Goal: Information Seeking & Learning: Learn about a topic

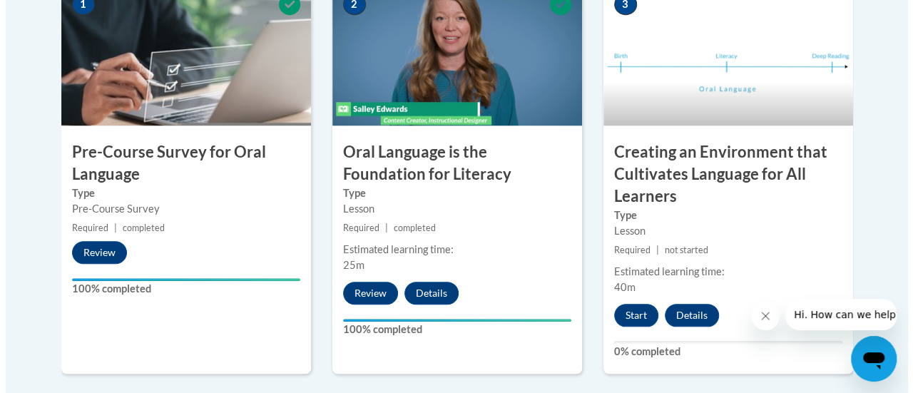
scroll to position [530, 0]
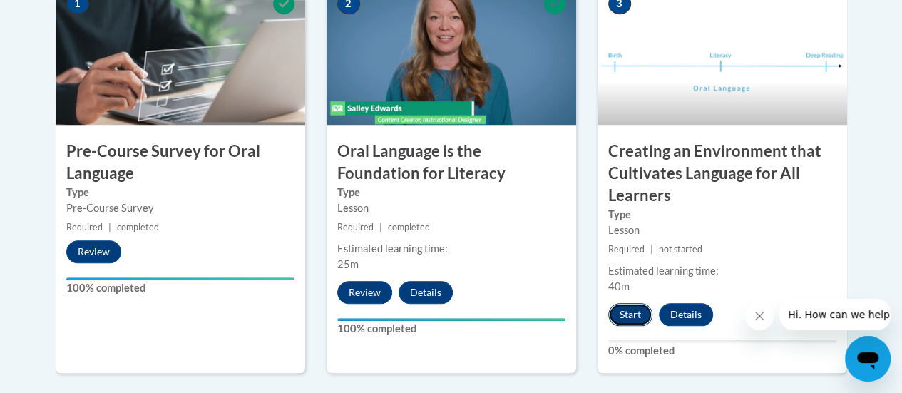
click at [624, 315] on button "Start" at bounding box center [630, 314] width 44 height 23
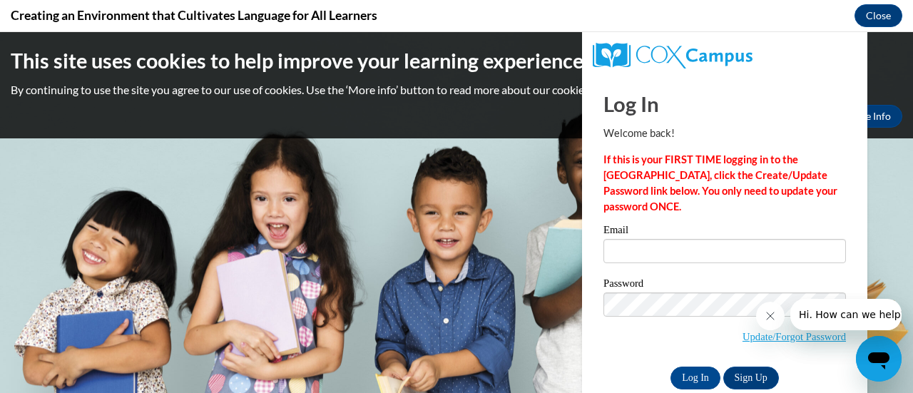
scroll to position [0, 0]
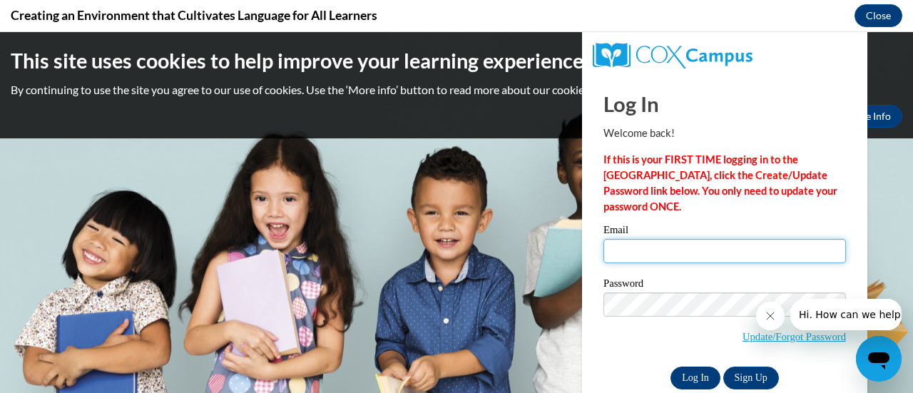
type input "[PERSON_NAME][EMAIL_ADDRESS][DOMAIN_NAME]"
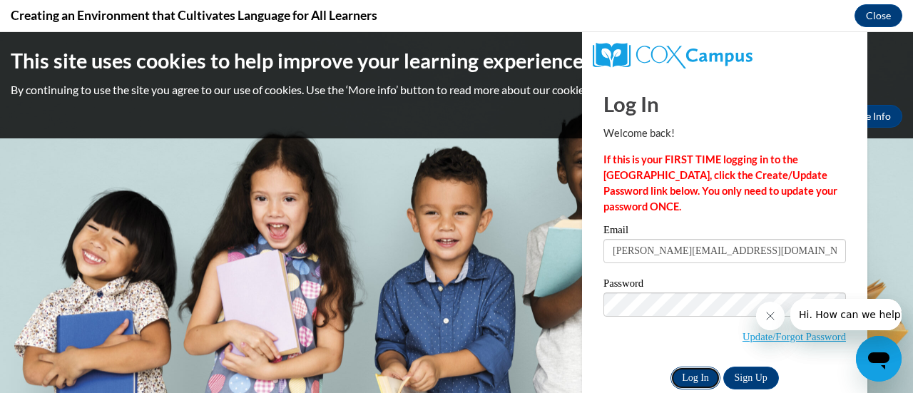
click at [684, 380] on input "Log In" at bounding box center [695, 378] width 50 height 23
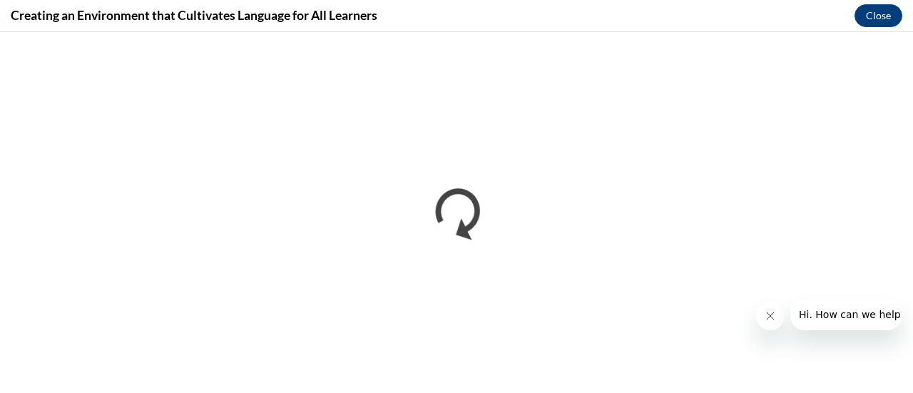
click at [765, 318] on icon "Close message from company" at bounding box center [769, 315] width 11 height 11
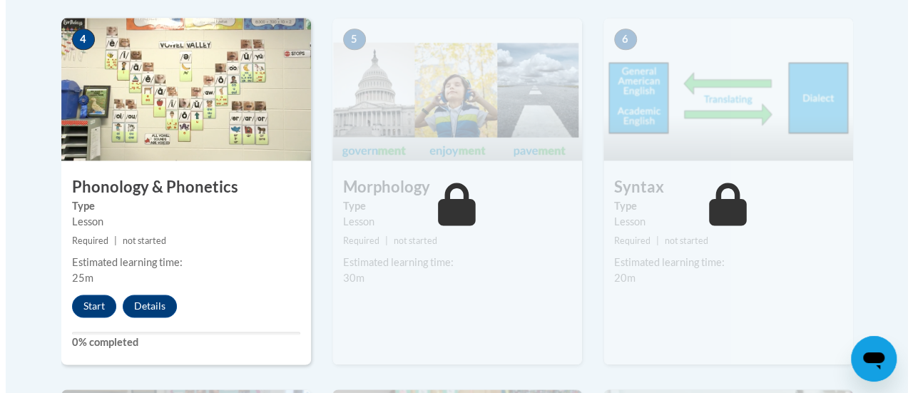
scroll to position [912, 0]
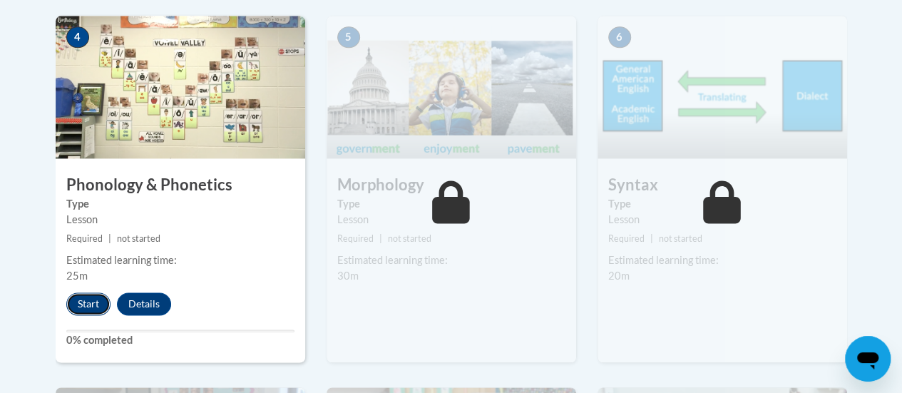
click at [80, 302] on button "Start" at bounding box center [88, 303] width 44 height 23
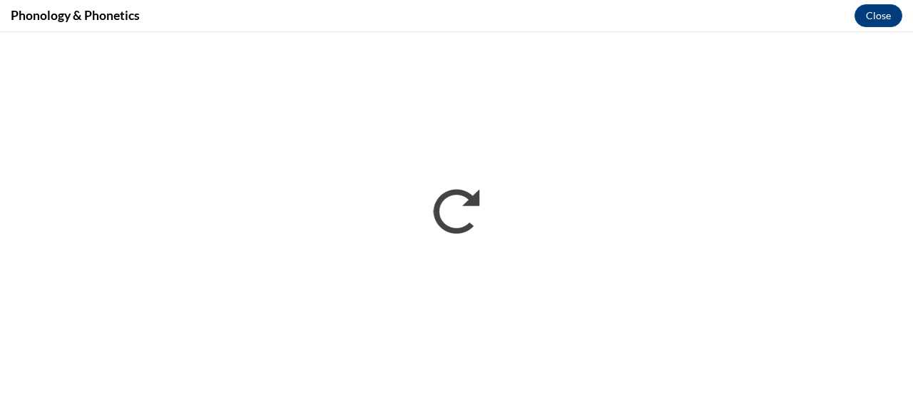
scroll to position [0, 0]
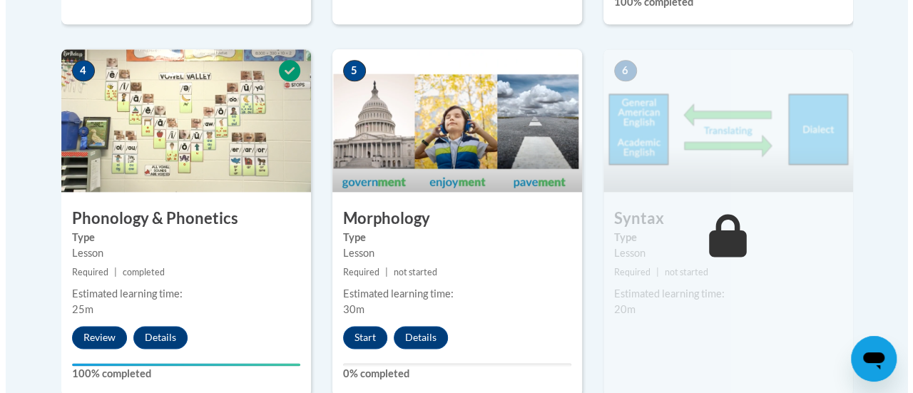
scroll to position [875, 0]
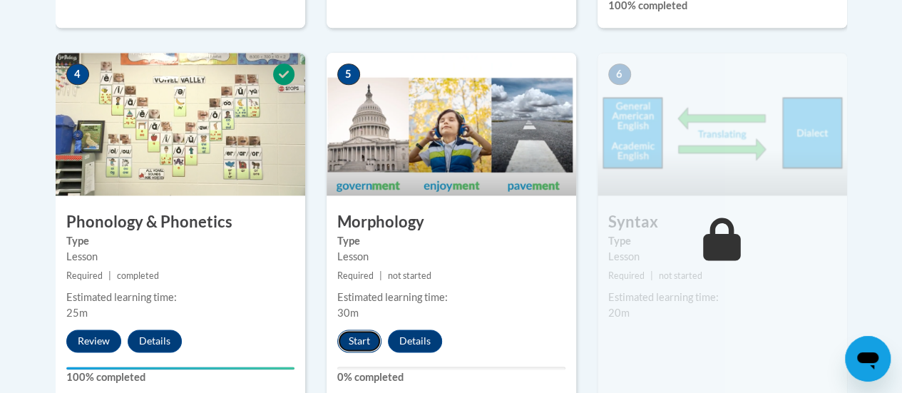
click at [358, 340] on button "Start" at bounding box center [359, 341] width 44 height 23
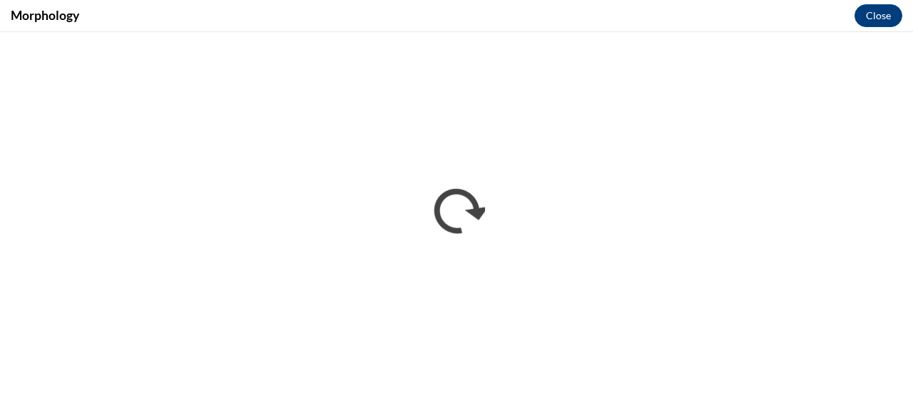
scroll to position [0, 0]
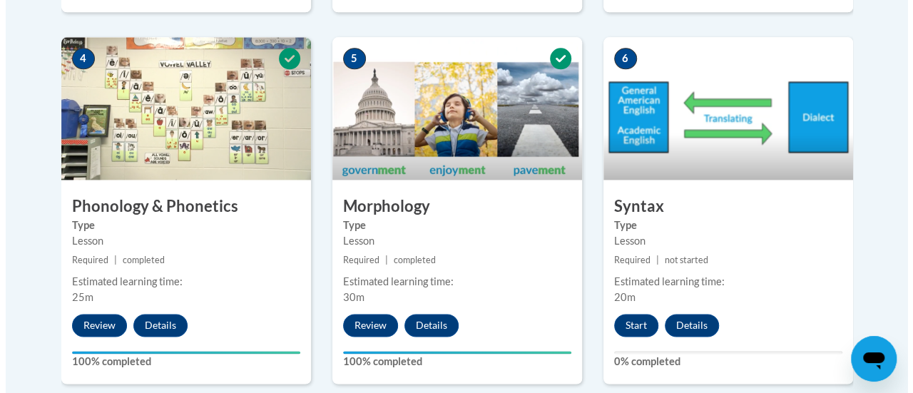
scroll to position [894, 0]
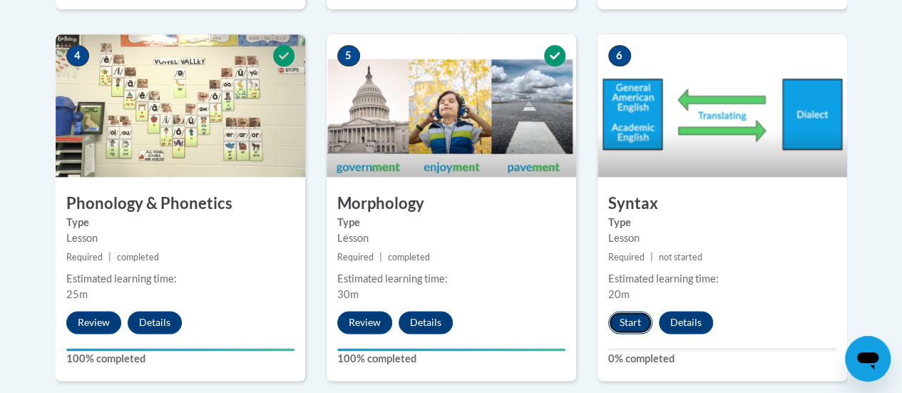
click at [636, 319] on button "Start" at bounding box center [630, 322] width 44 height 23
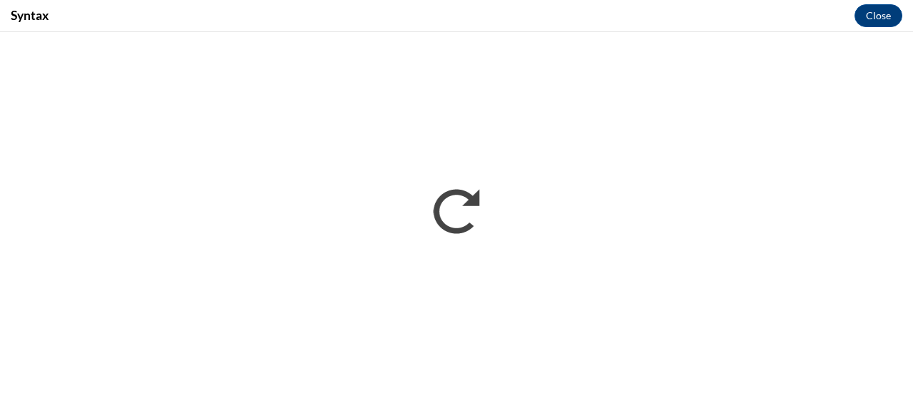
scroll to position [0, 0]
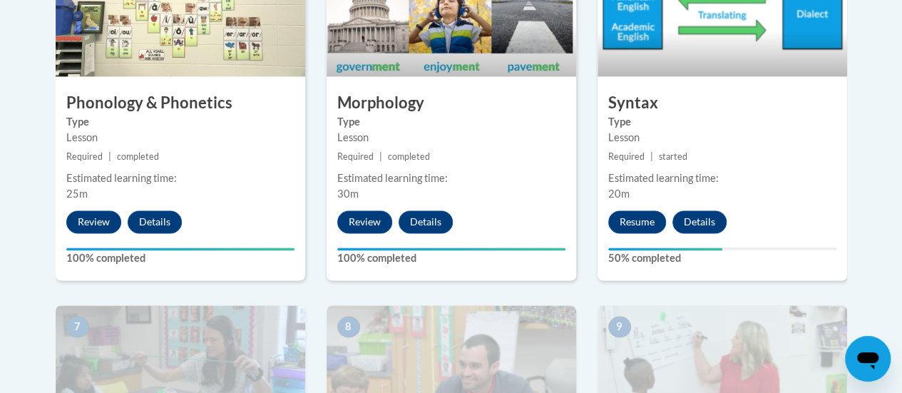
scroll to position [1013, 0]
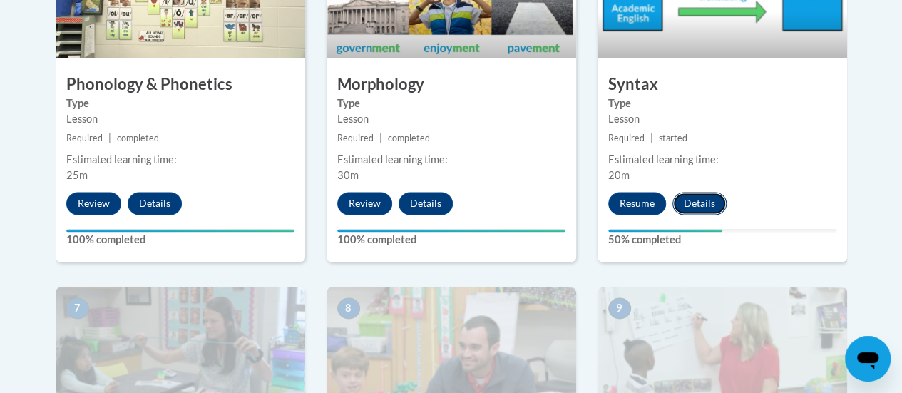
click at [689, 204] on button "Details" at bounding box center [700, 203] width 54 height 23
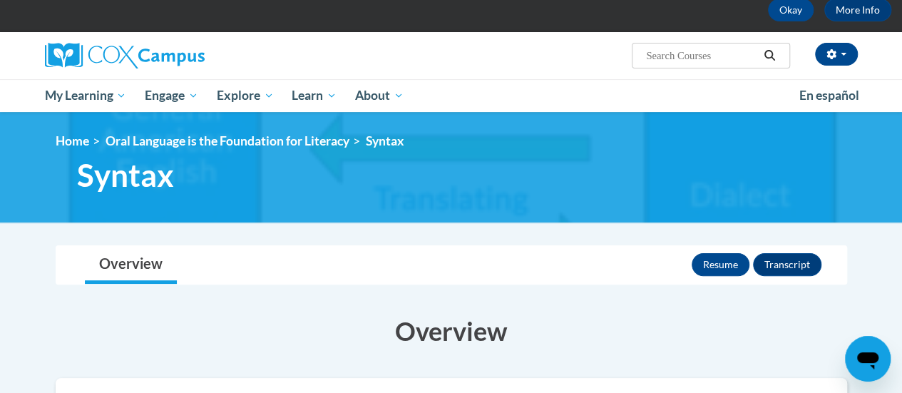
scroll to position [73, 0]
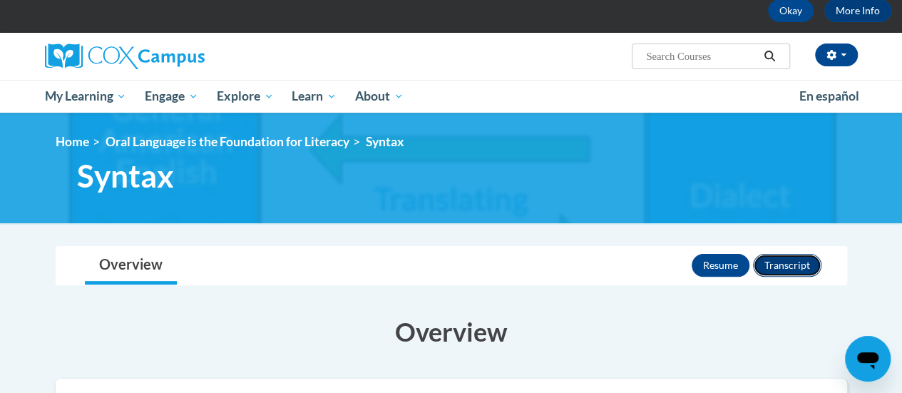
click at [790, 266] on button "Transcript" at bounding box center [787, 265] width 68 height 23
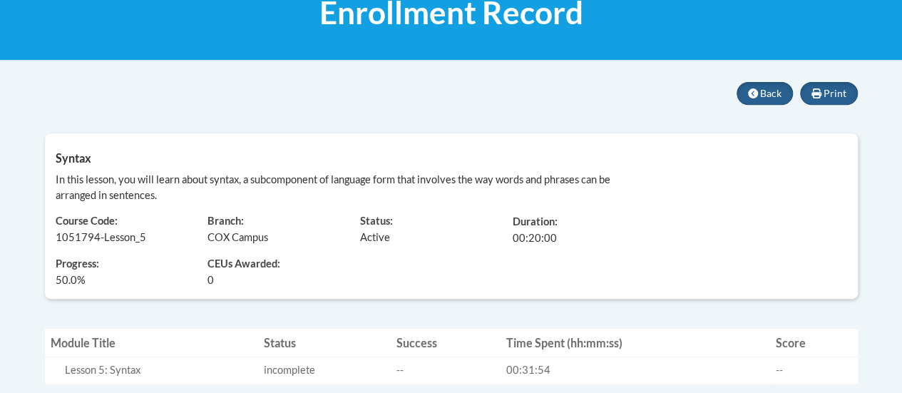
scroll to position [237, 0]
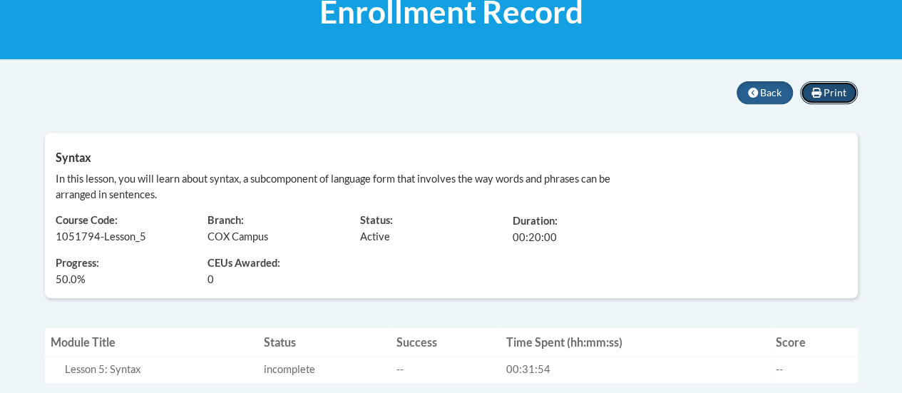
click at [833, 88] on span "Print" at bounding box center [835, 92] width 23 height 12
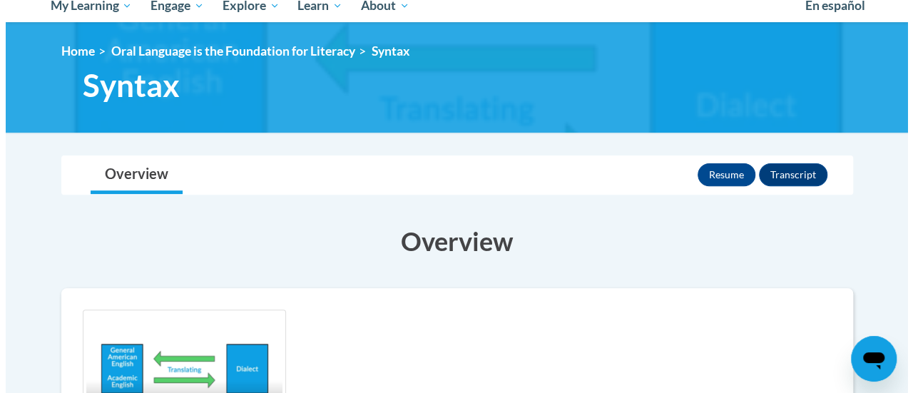
scroll to position [213, 0]
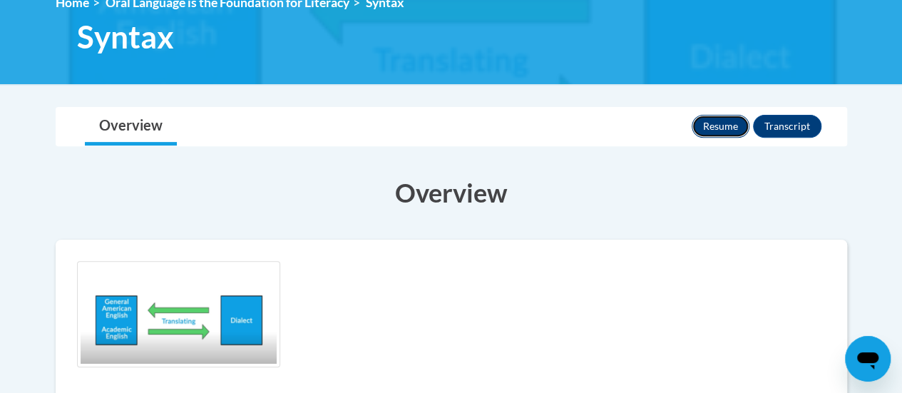
click at [727, 123] on button "Resume" at bounding box center [721, 126] width 58 height 23
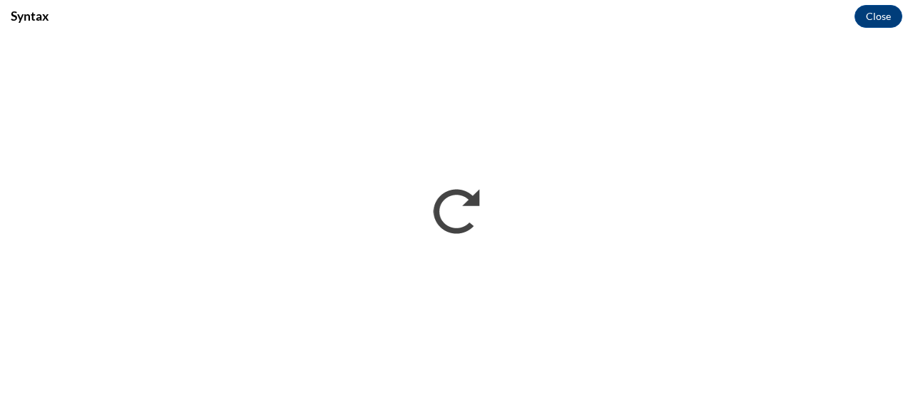
scroll to position [0, 0]
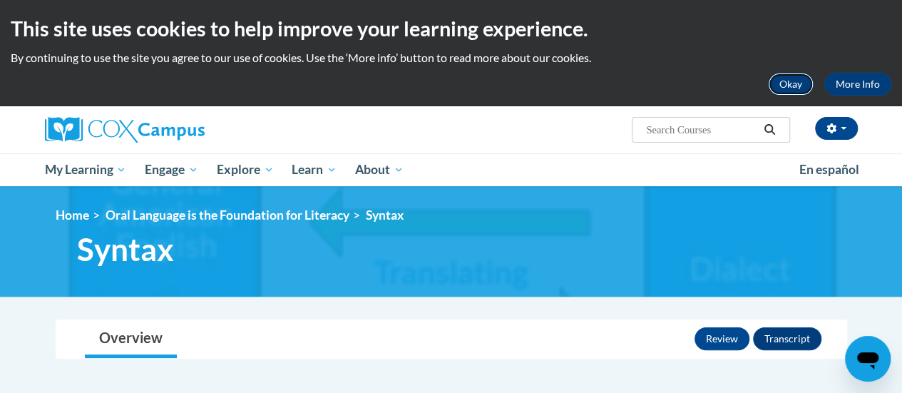
click at [793, 81] on button "Okay" at bounding box center [791, 84] width 46 height 23
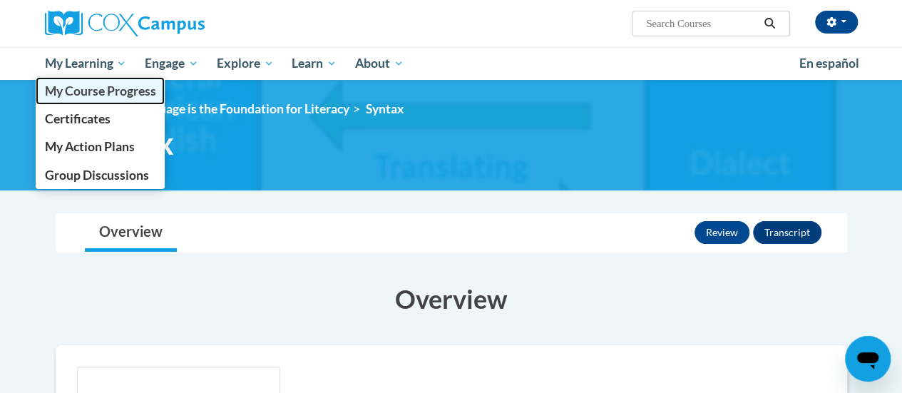
click at [81, 98] on span "My Course Progress" at bounding box center [99, 90] width 111 height 15
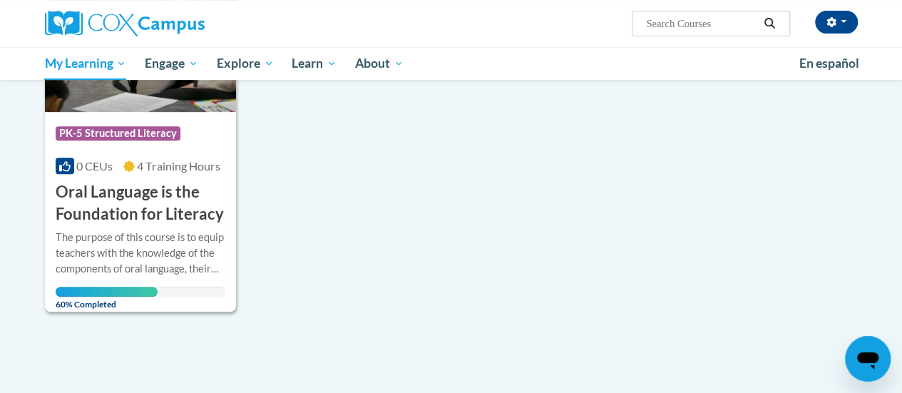
scroll to position [294, 0]
click at [68, 306] on span "60% Completed" at bounding box center [107, 297] width 102 height 23
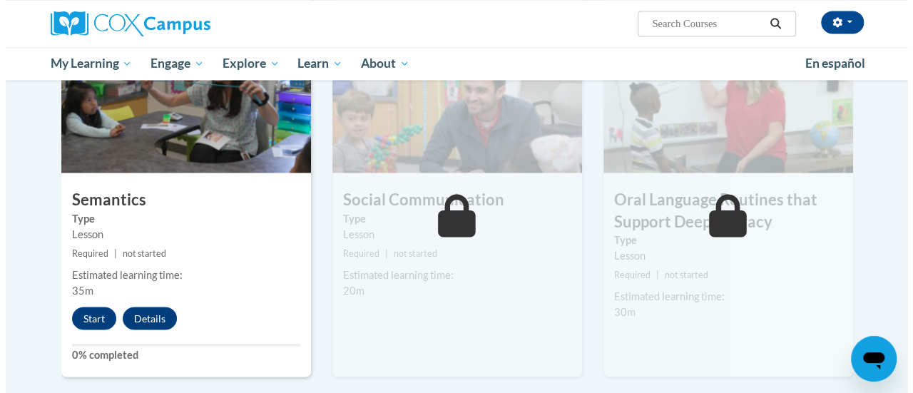
scroll to position [1169, 0]
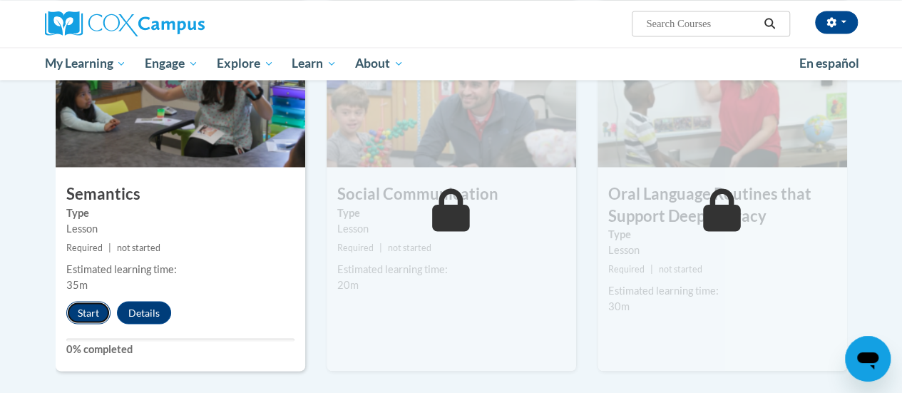
click at [87, 312] on button "Start" at bounding box center [88, 312] width 44 height 23
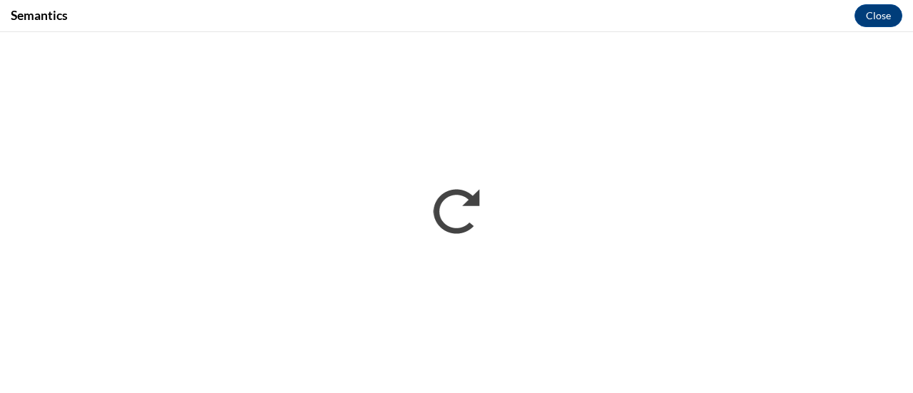
scroll to position [0, 0]
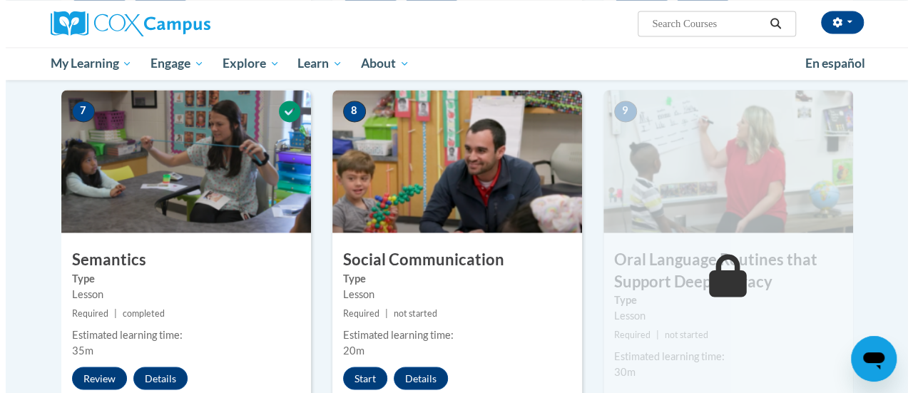
scroll to position [1100, 0]
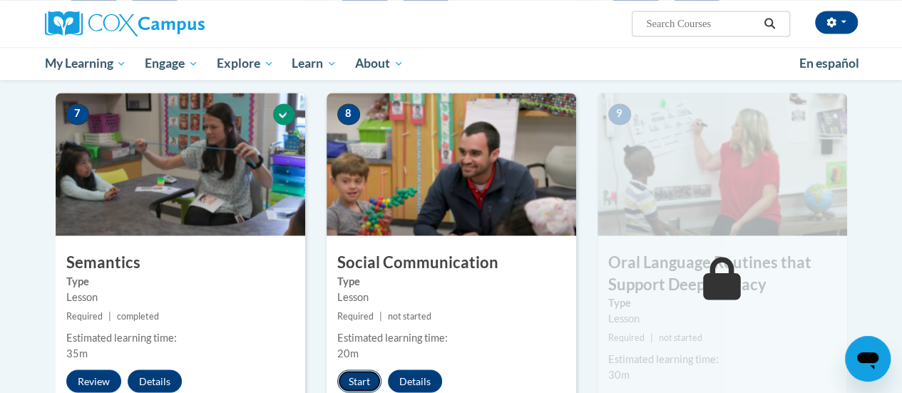
click at [357, 379] on button "Start" at bounding box center [359, 380] width 44 height 23
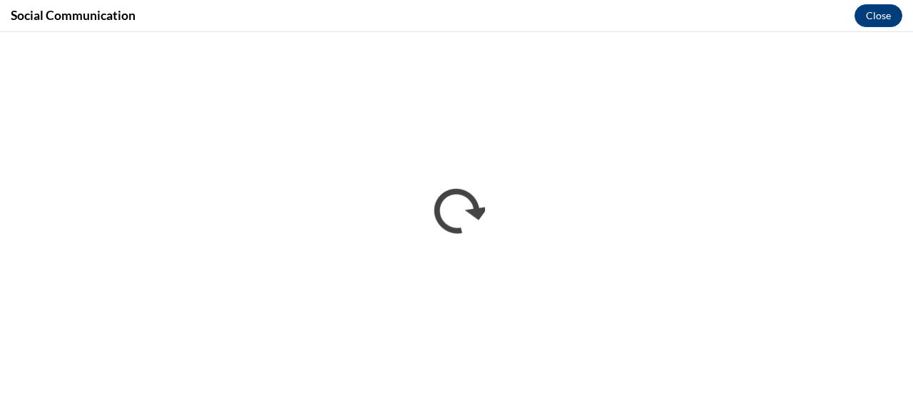
scroll to position [0, 0]
